Goal: Task Accomplishment & Management: Manage account settings

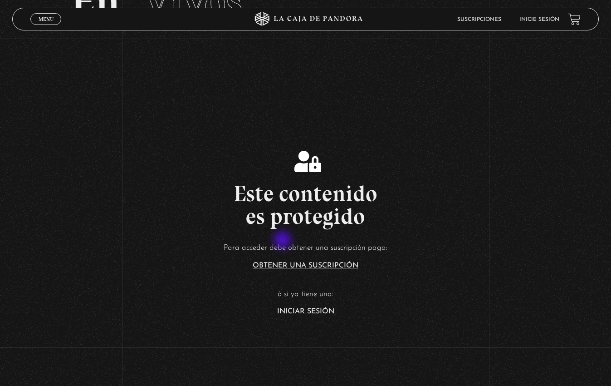
scroll to position [81, 0]
click at [308, 313] on link "Iniciar Sesión" at bounding box center [305, 310] width 57 height 7
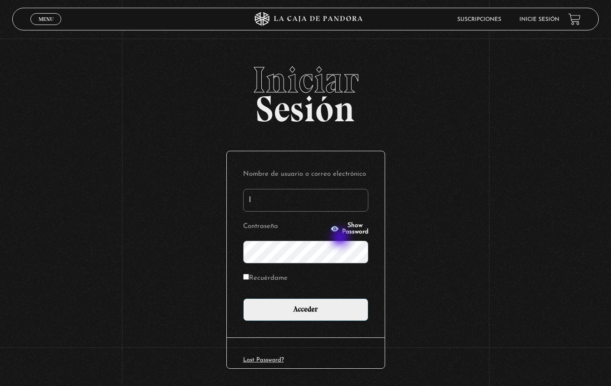
type input "[PERSON_NAME].fonseca"
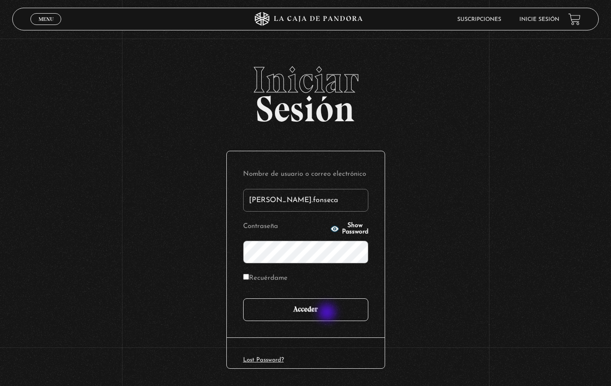
click at [329, 313] on input "Acceder" at bounding box center [305, 309] width 125 height 23
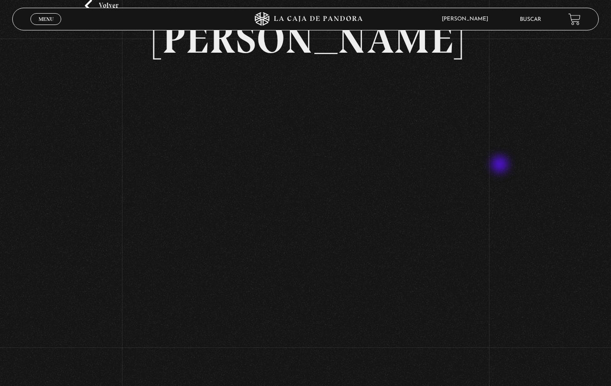
scroll to position [84, 0]
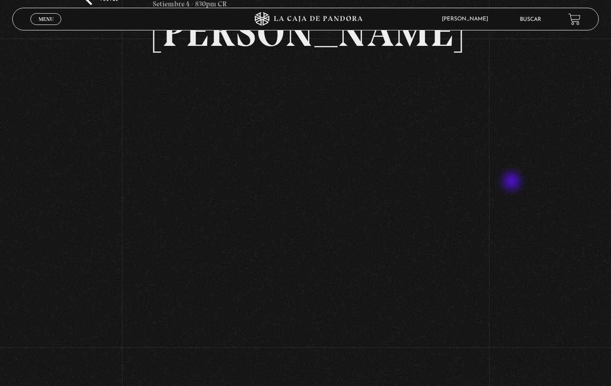
click at [513, 182] on div "Volver Setiembre 4 - 830pm CR Maria Gabriela de Faria" at bounding box center [305, 218] width 611 height 529
click at [488, 179] on div "Volver Setiembre 4 - 830pm CR Maria Gabriela de Faria" at bounding box center [305, 218] width 611 height 529
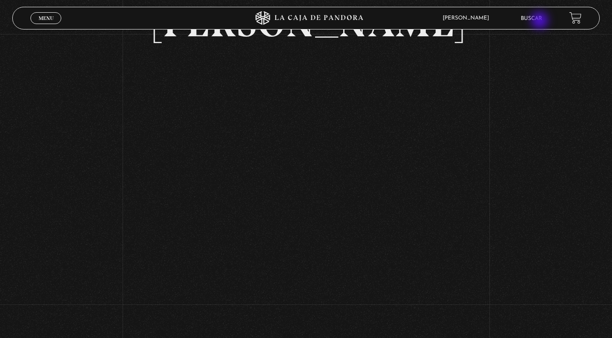
click at [541, 21] on link "Buscar" at bounding box center [531, 18] width 21 height 5
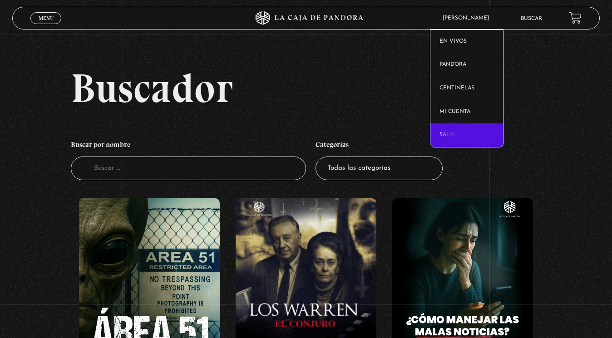
click at [454, 136] on link "Salir" at bounding box center [466, 135] width 73 height 24
